Goal: Task Accomplishment & Management: Manage account settings

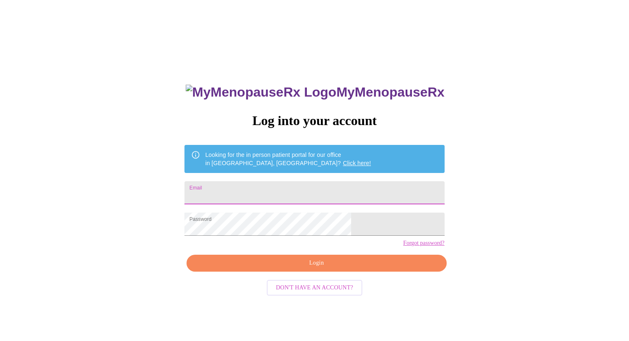
click at [308, 193] on input "Email" at bounding box center [314, 192] width 260 height 23
type input "[EMAIL_ADDRESS][DOMAIN_NAME]"
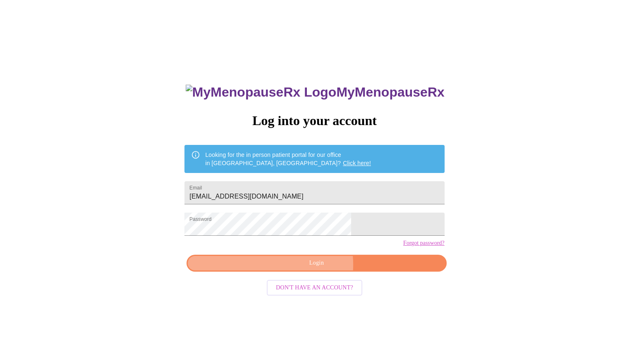
click at [299, 269] on span "Login" at bounding box center [316, 263] width 241 height 10
